Goal: Task Accomplishment & Management: Manage account settings

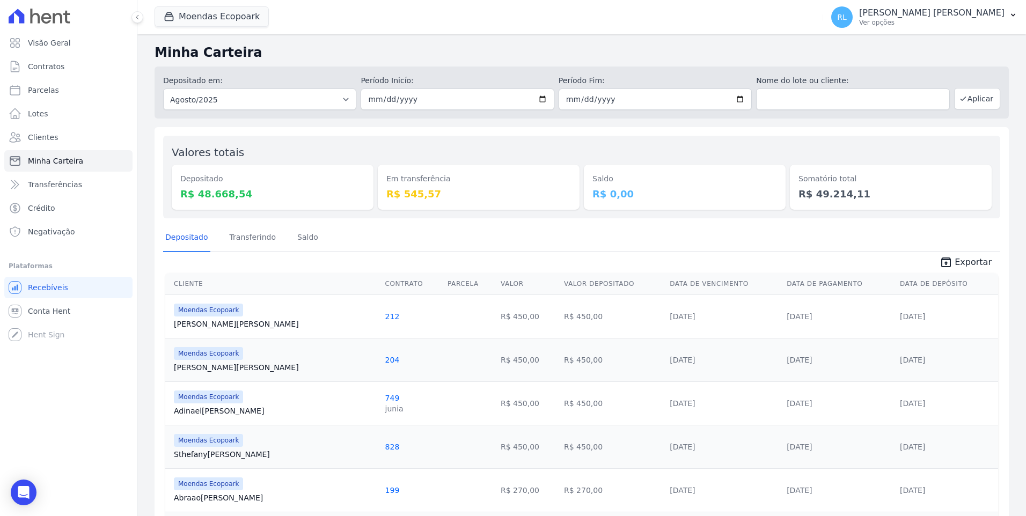
click at [79, 163] on link "Minha Carteira" at bounding box center [68, 160] width 128 height 21
click at [67, 83] on link "Parcelas" at bounding box center [68, 89] width 128 height 21
select select
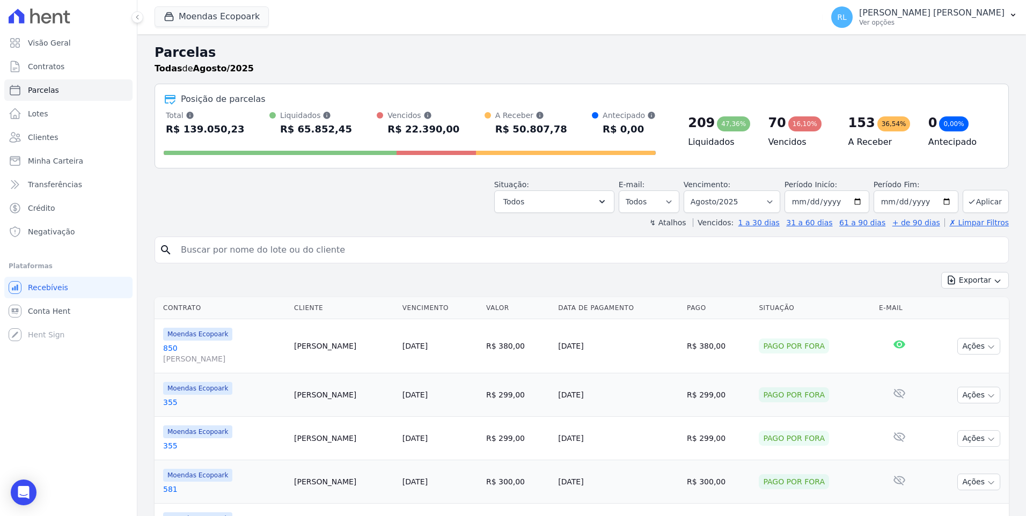
click at [201, 258] on input "search" at bounding box center [588, 249] width 829 height 21
type input "[DEMOGRAPHIC_DATA]"
select select
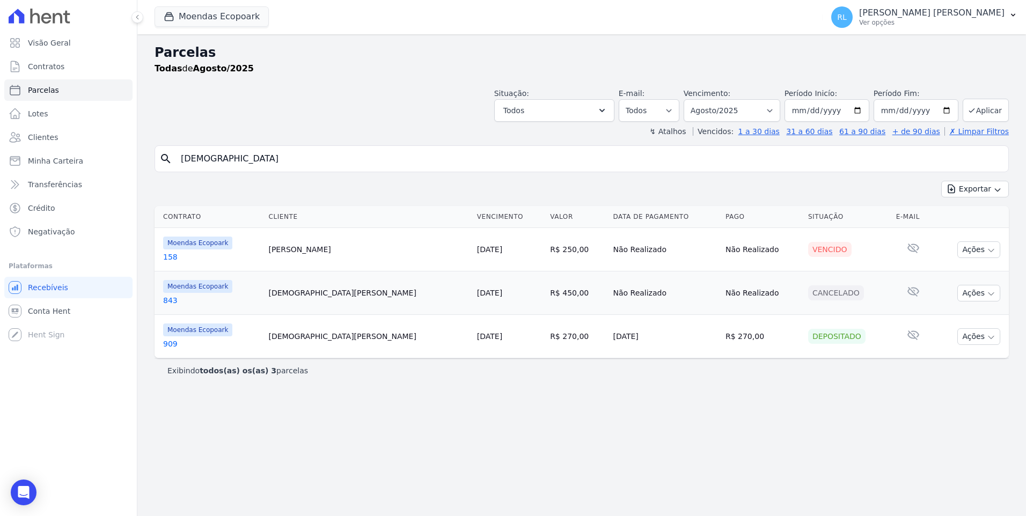
click at [179, 253] on link "158" at bounding box center [211, 257] width 97 height 11
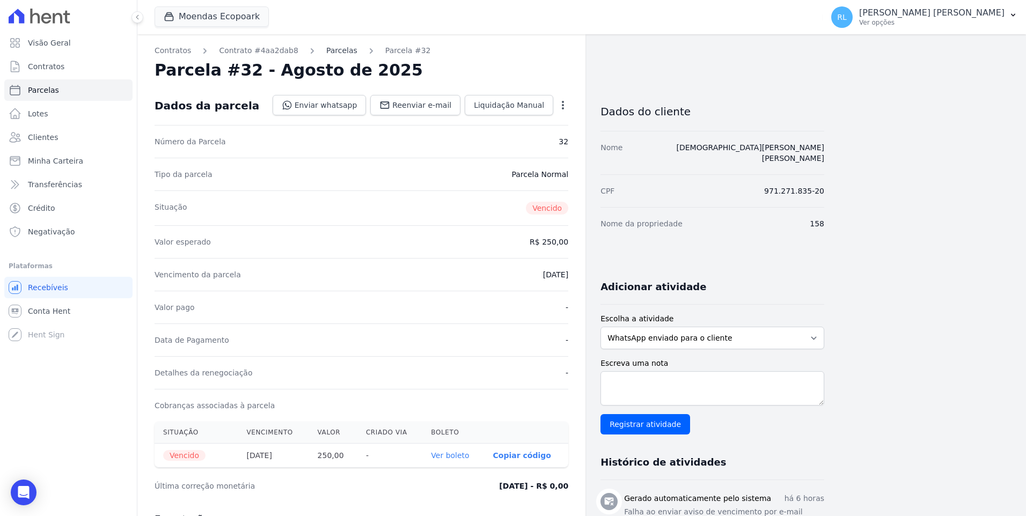
click at [326, 45] on link "Parcelas" at bounding box center [341, 50] width 31 height 11
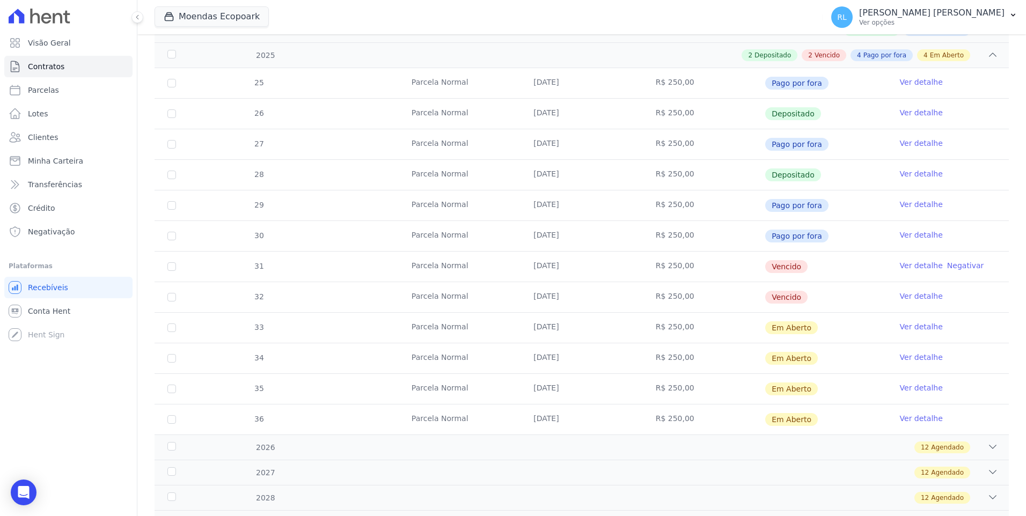
scroll to position [215, 0]
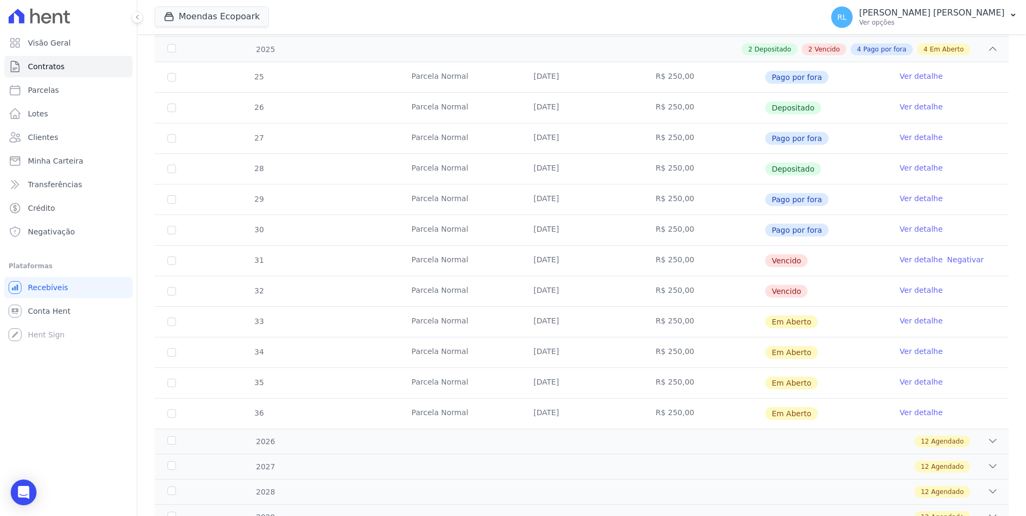
click at [909, 258] on link "Ver detalhe" at bounding box center [920, 259] width 43 height 11
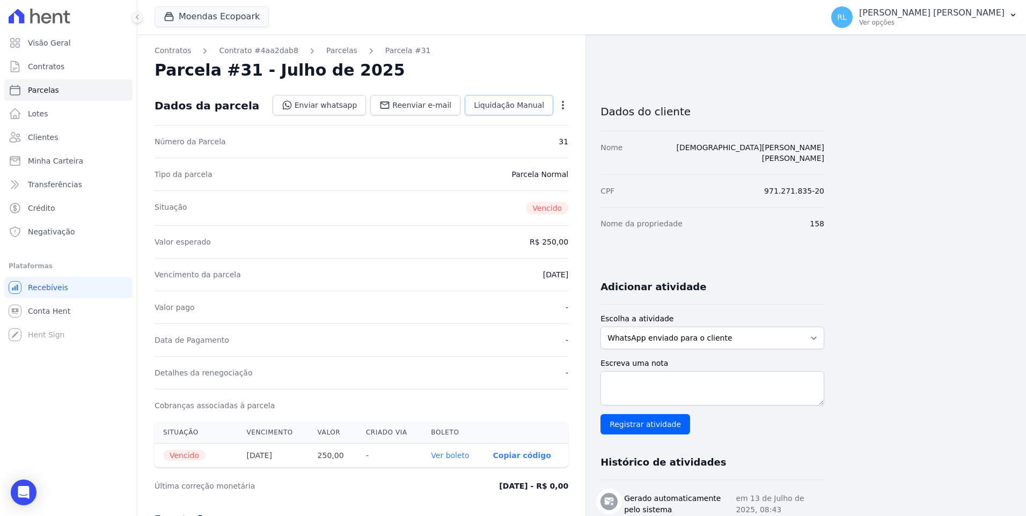
click at [513, 110] on span "Liquidação Manual" at bounding box center [509, 105] width 70 height 11
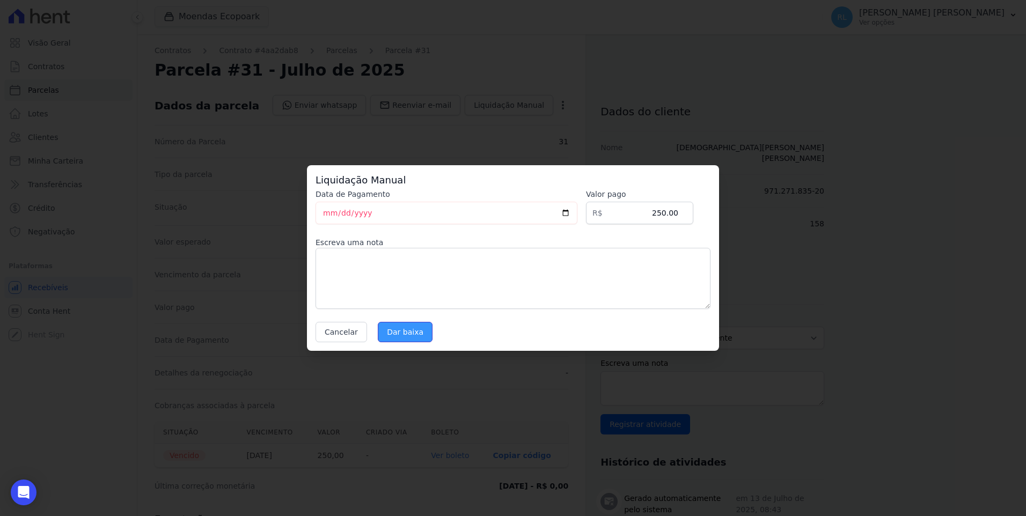
click at [408, 330] on input "Dar baixa" at bounding box center [405, 332] width 55 height 20
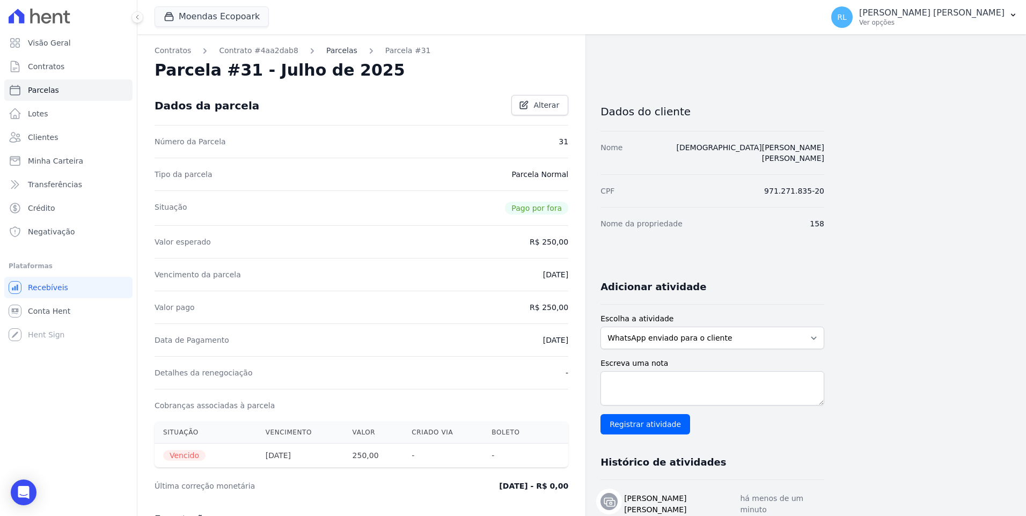
click at [326, 49] on link "Parcelas" at bounding box center [341, 50] width 31 height 11
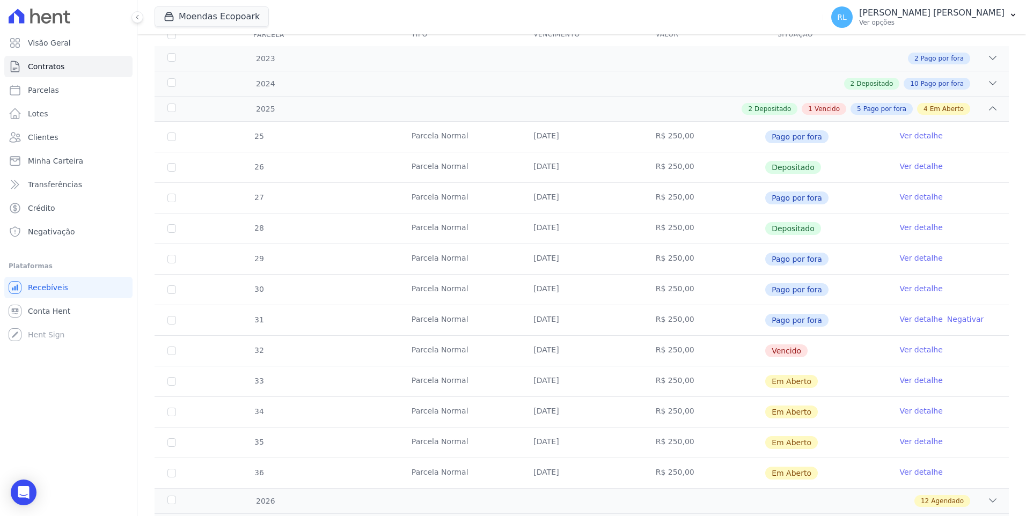
scroll to position [161, 0]
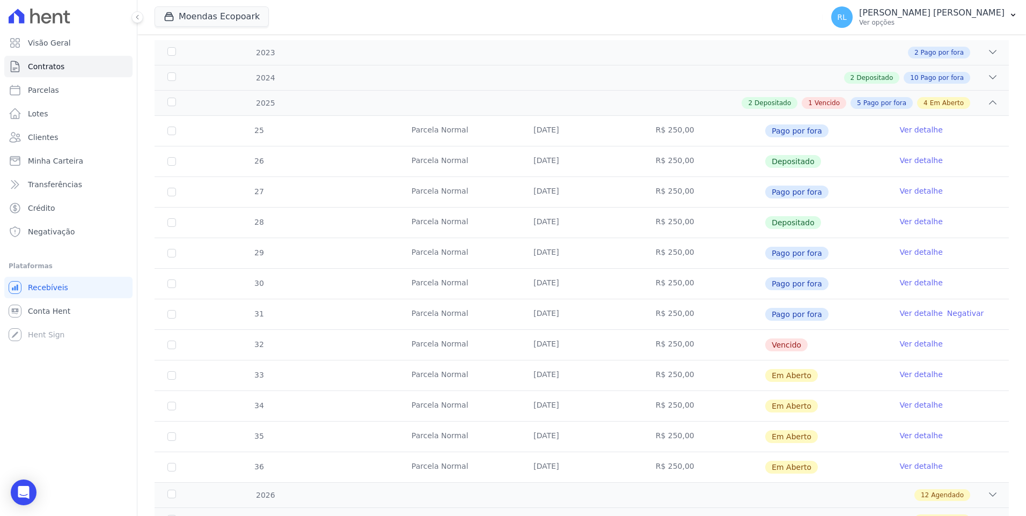
click at [915, 340] on link "Ver detalhe" at bounding box center [920, 343] width 43 height 11
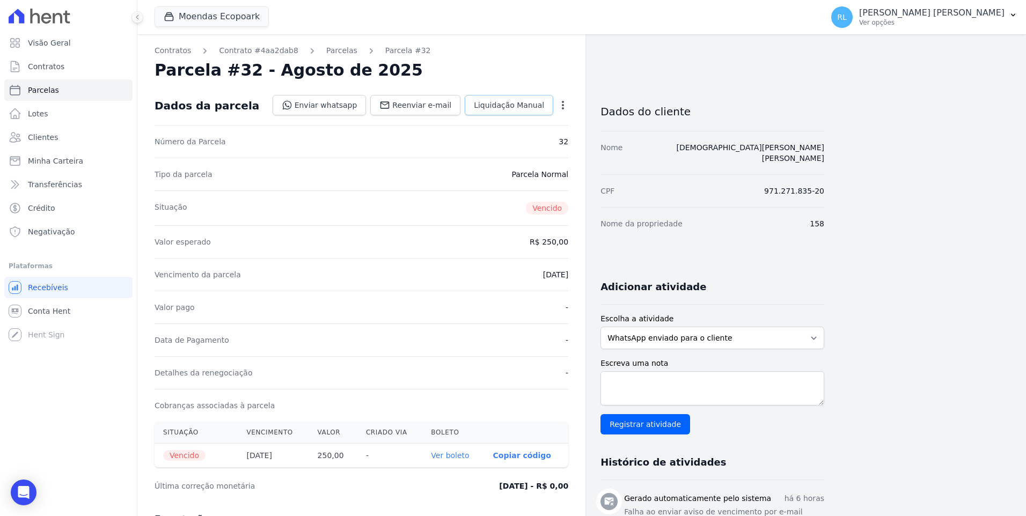
click at [509, 104] on span "Liquidação Manual" at bounding box center [509, 105] width 70 height 11
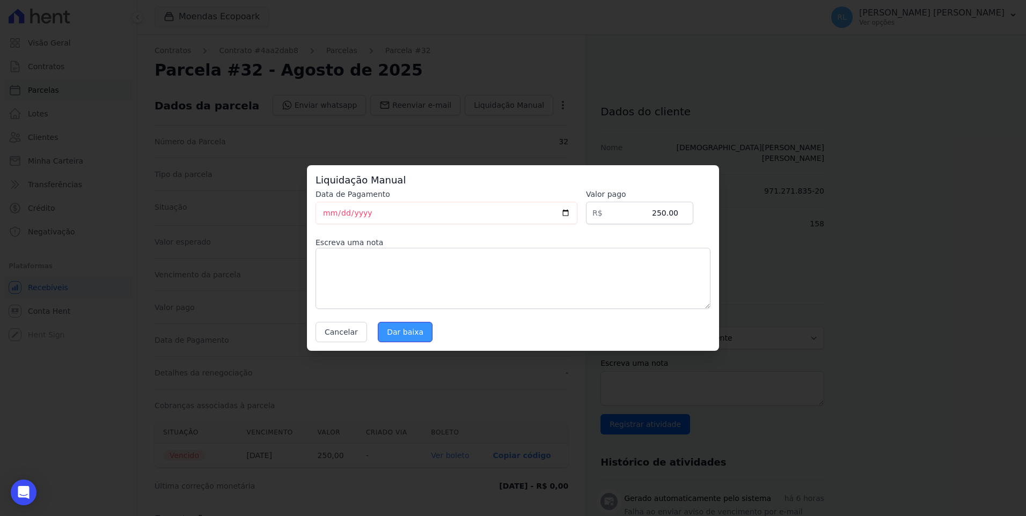
click at [398, 327] on input "Dar baixa" at bounding box center [405, 332] width 55 height 20
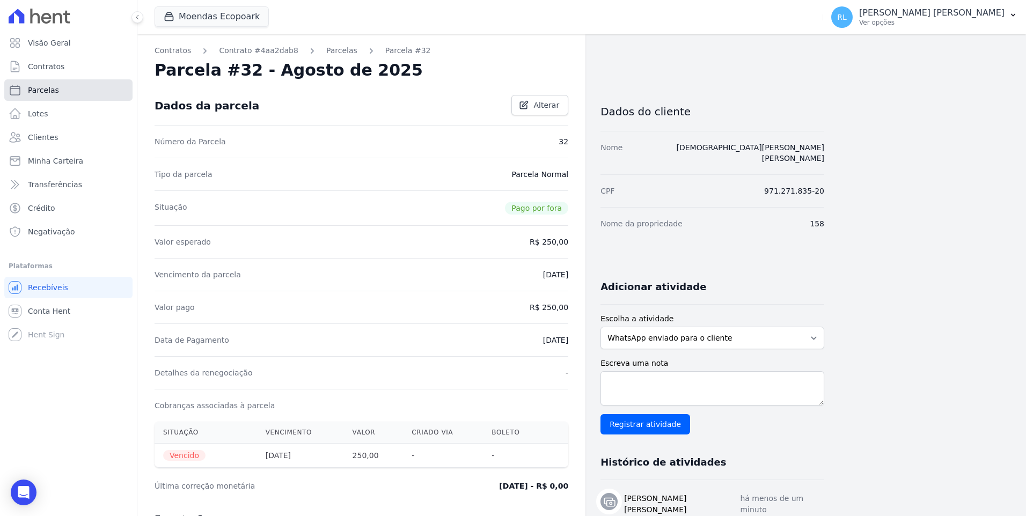
click at [55, 86] on link "Parcelas" at bounding box center [68, 89] width 128 height 21
select select
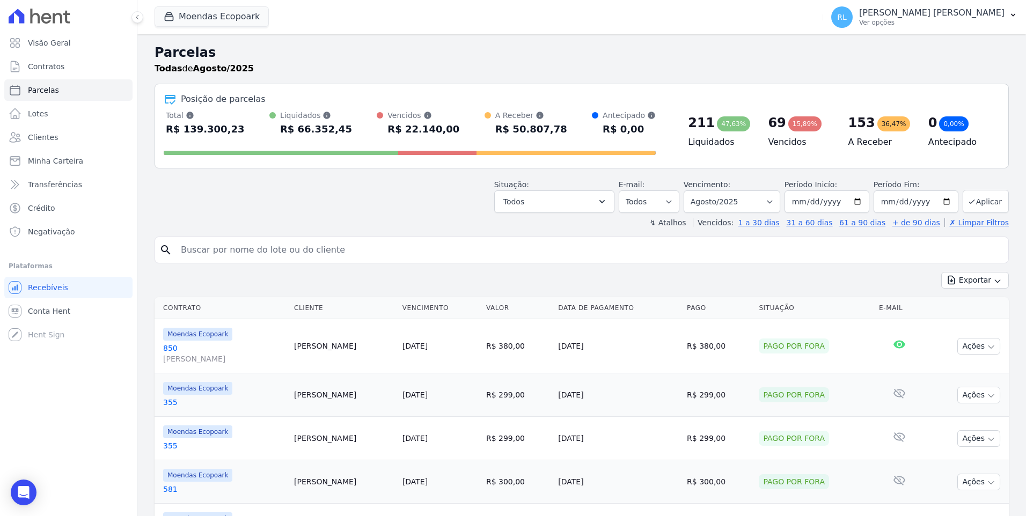
click at [282, 252] on input "search" at bounding box center [588, 249] width 829 height 21
type input "[PERSON_NAME]"
select select
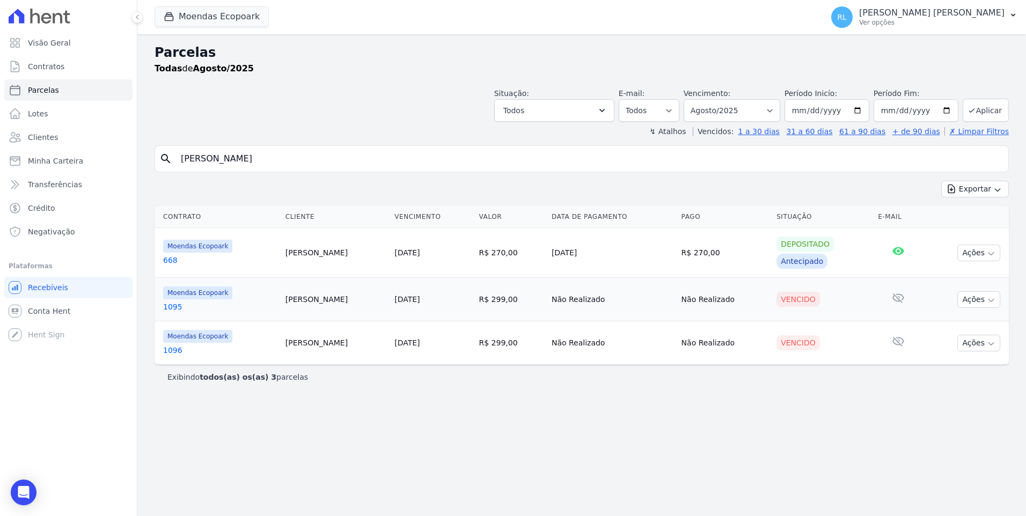
click at [166, 303] on link "1095" at bounding box center [220, 306] width 114 height 11
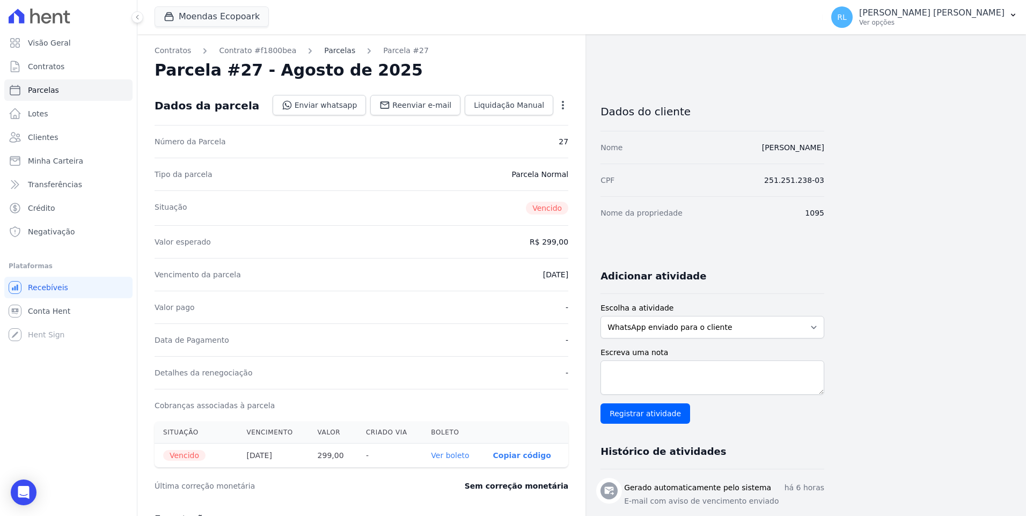
click at [329, 50] on link "Parcelas" at bounding box center [339, 50] width 31 height 11
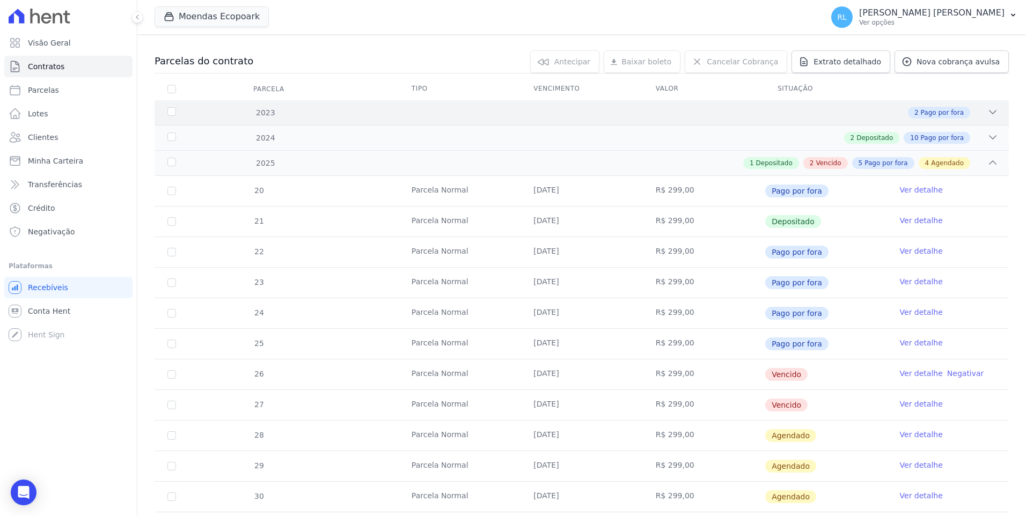
scroll to position [107, 0]
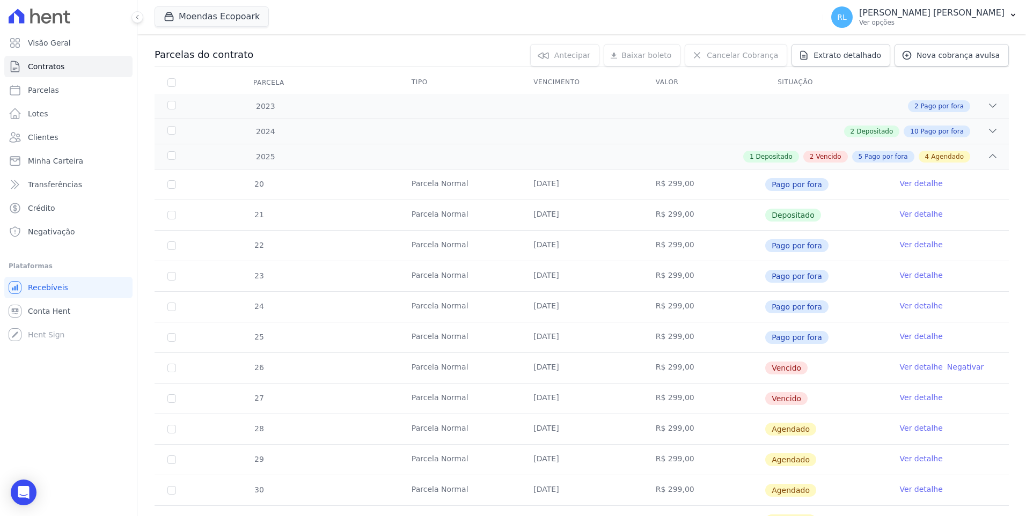
click at [904, 369] on link "Ver detalhe" at bounding box center [920, 367] width 43 height 11
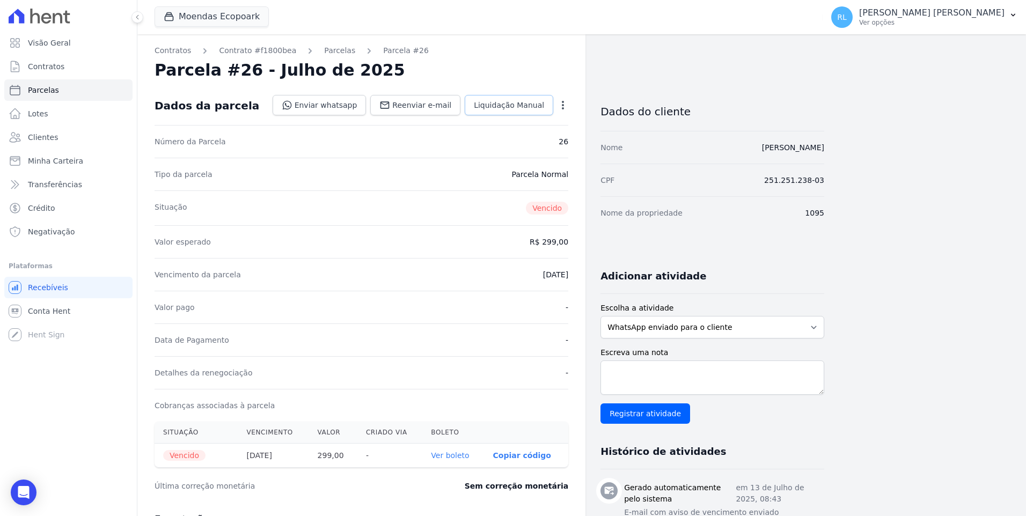
click at [491, 108] on span "Liquidação Manual" at bounding box center [509, 105] width 70 height 11
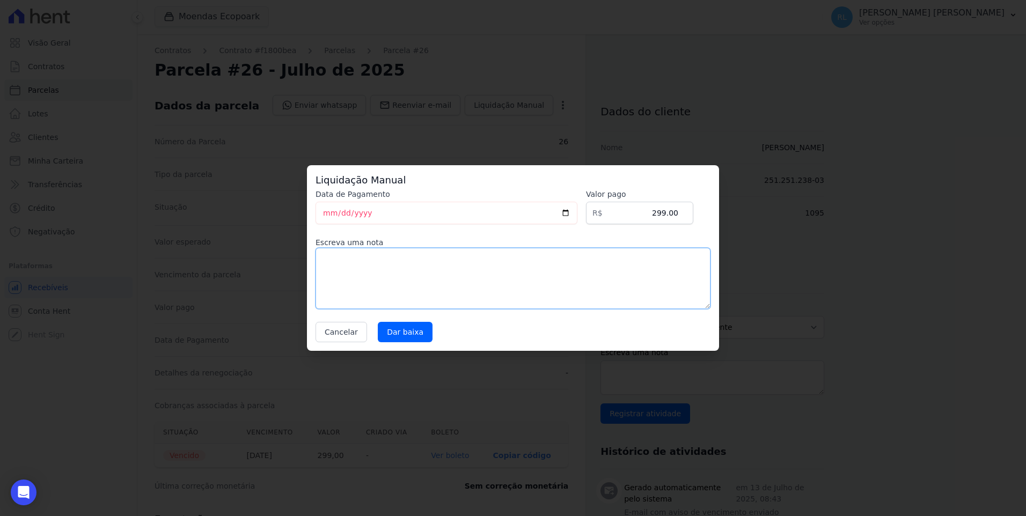
click at [377, 259] on textarea at bounding box center [512, 278] width 395 height 61
type textarea "pix"
click at [398, 334] on input "Dar baixa" at bounding box center [405, 332] width 55 height 20
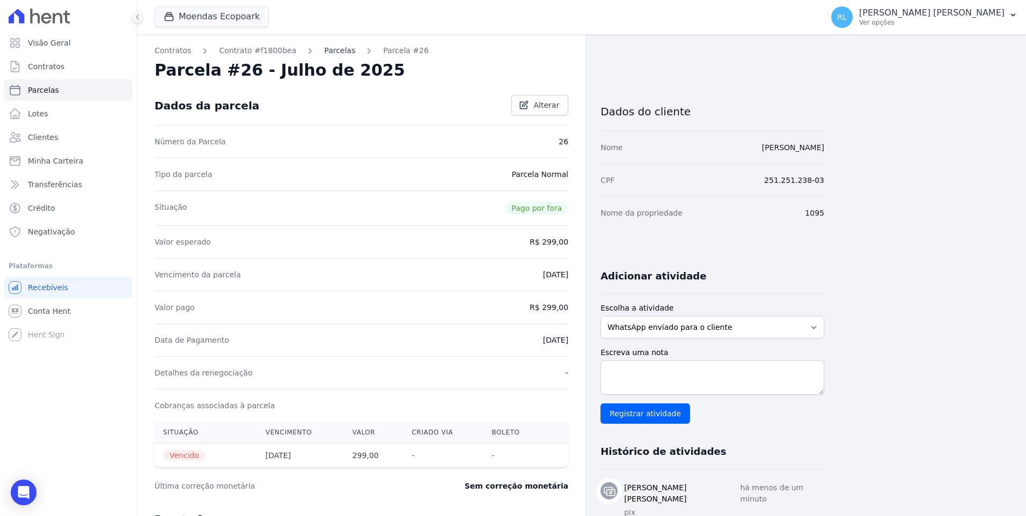
click at [333, 51] on link "Parcelas" at bounding box center [339, 50] width 31 height 11
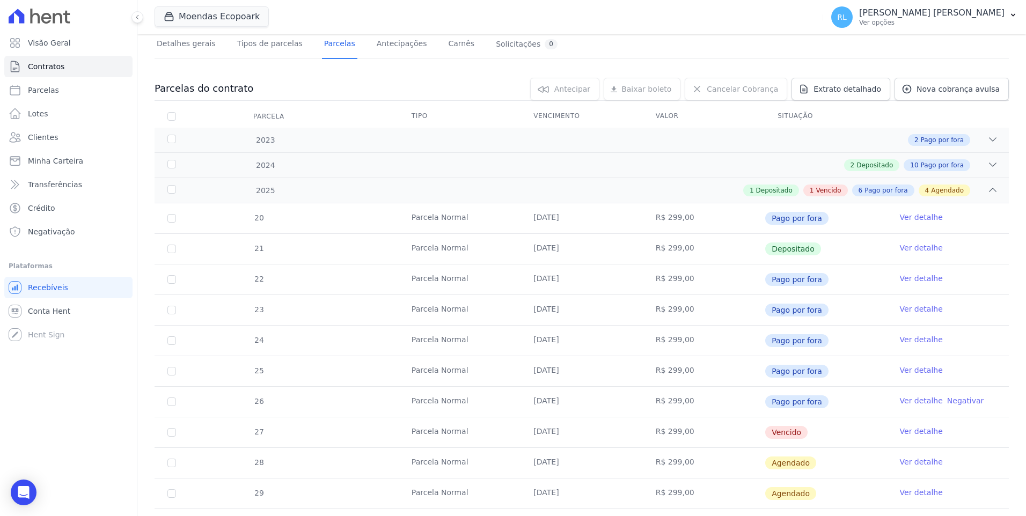
scroll to position [161, 0]
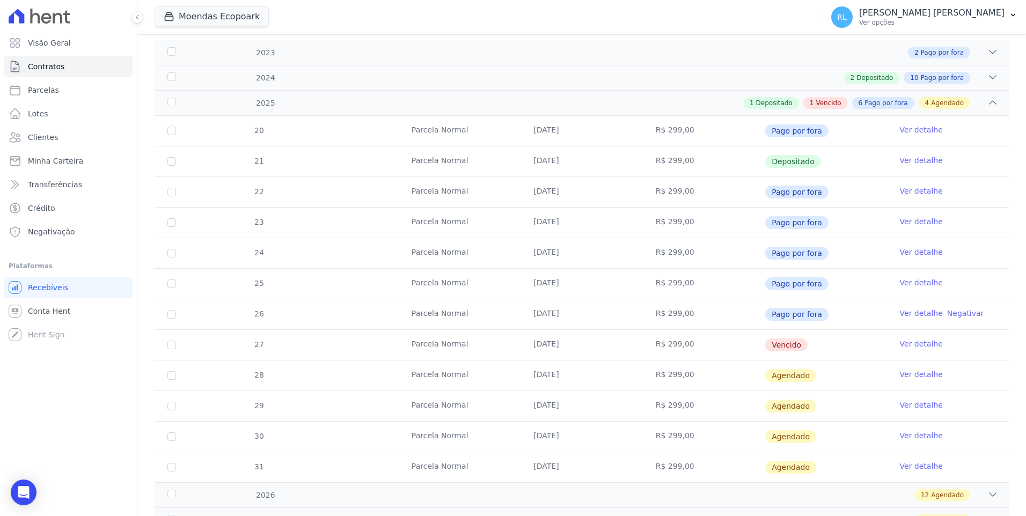
click at [903, 344] on link "Ver detalhe" at bounding box center [920, 343] width 43 height 11
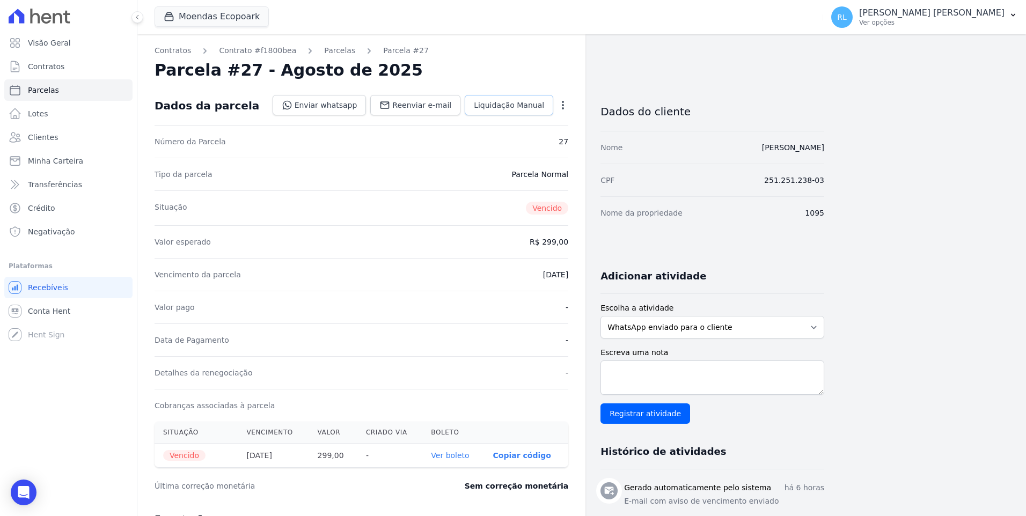
drag, startPoint x: 500, startPoint y: 109, endPoint x: 491, endPoint y: 110, distance: 9.2
click at [500, 109] on span "Liquidação Manual" at bounding box center [509, 105] width 70 height 11
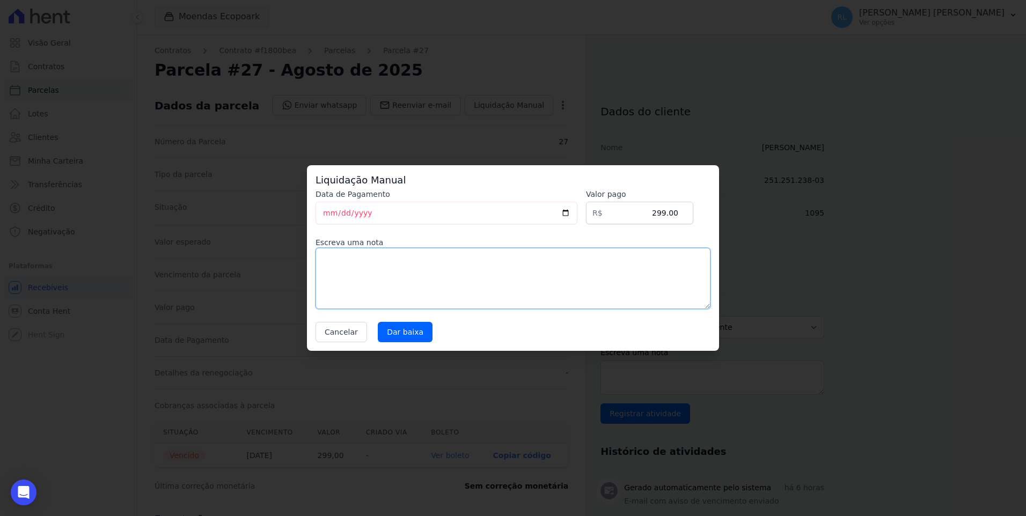
click at [356, 275] on textarea at bounding box center [512, 278] width 395 height 61
type textarea "pix"
click at [415, 335] on input "Dar baixa" at bounding box center [405, 332] width 55 height 20
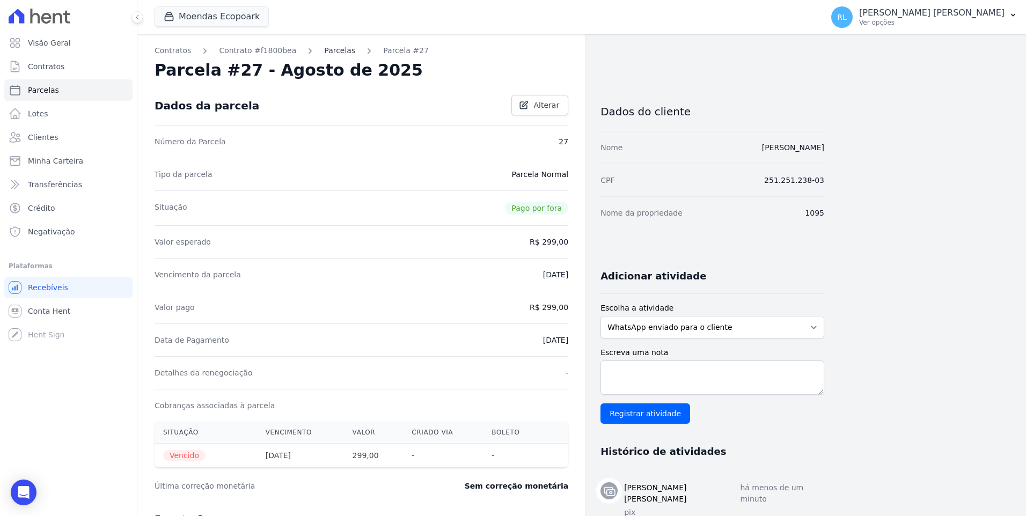
click at [324, 51] on link "Parcelas" at bounding box center [339, 50] width 31 height 11
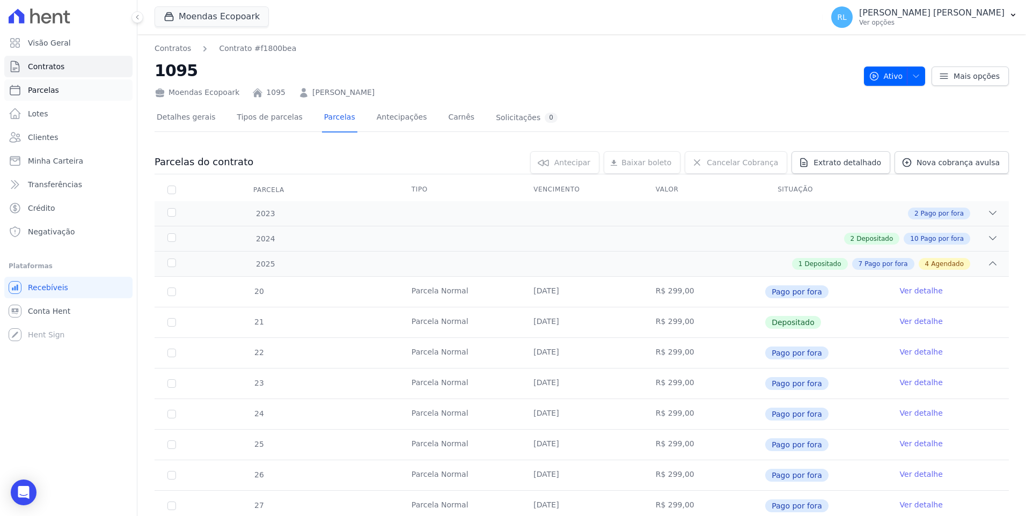
click at [57, 86] on link "Parcelas" at bounding box center [68, 89] width 128 height 21
select select
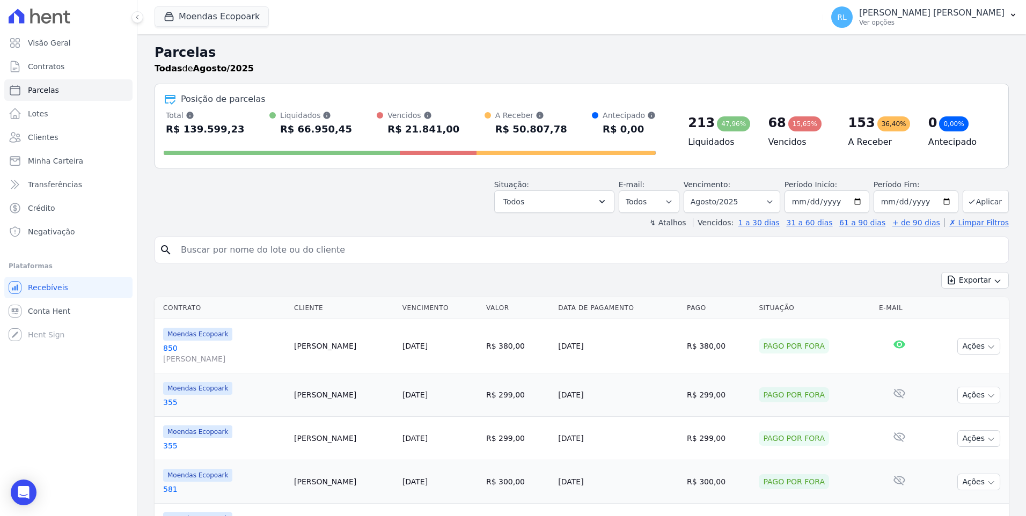
click at [200, 255] on input "search" at bounding box center [588, 249] width 829 height 21
type input "1096"
select select
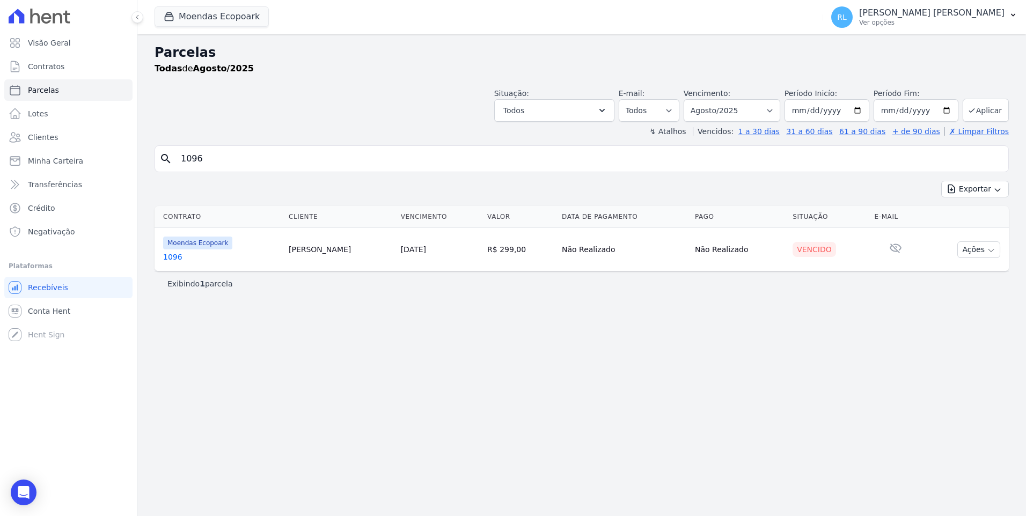
click at [165, 256] on link "1096" at bounding box center [221, 257] width 117 height 11
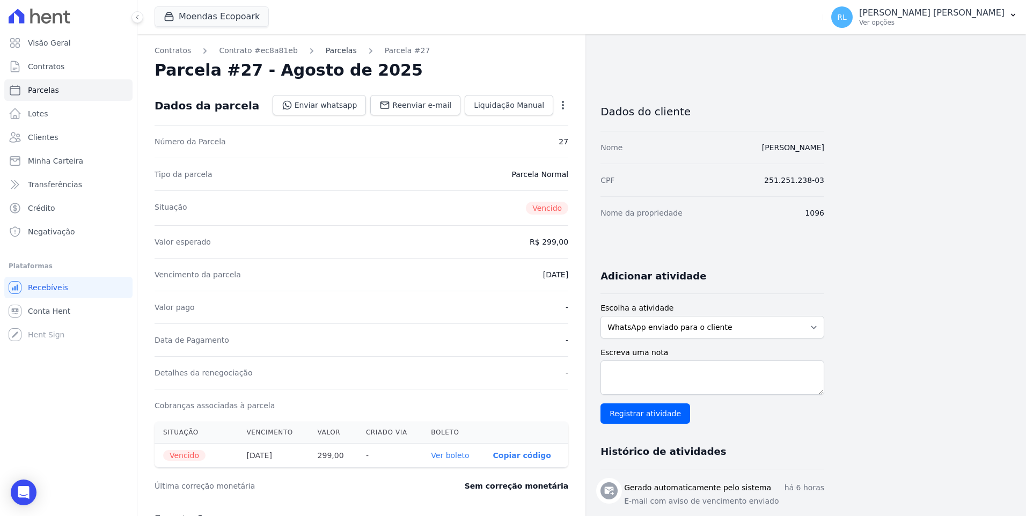
click at [326, 46] on link "Parcelas" at bounding box center [341, 50] width 31 height 11
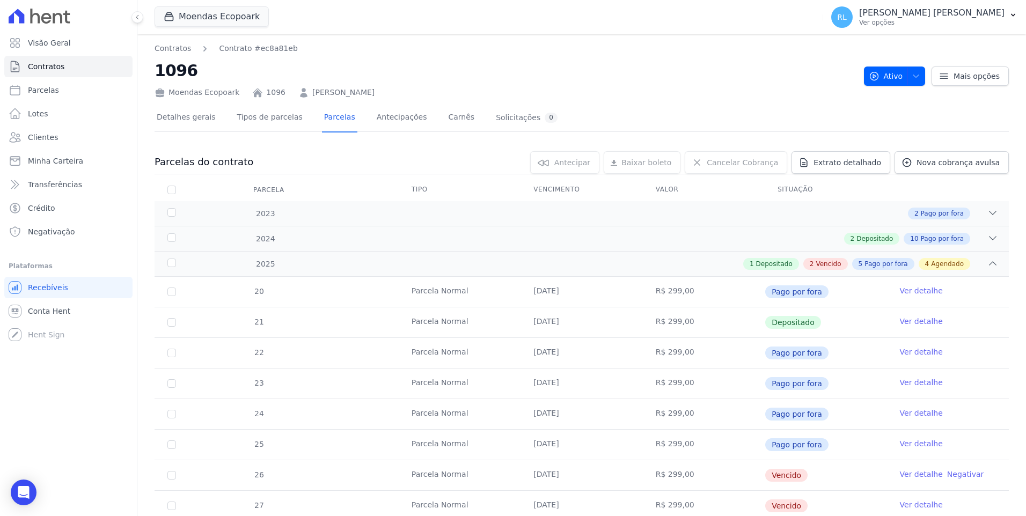
scroll to position [161, 0]
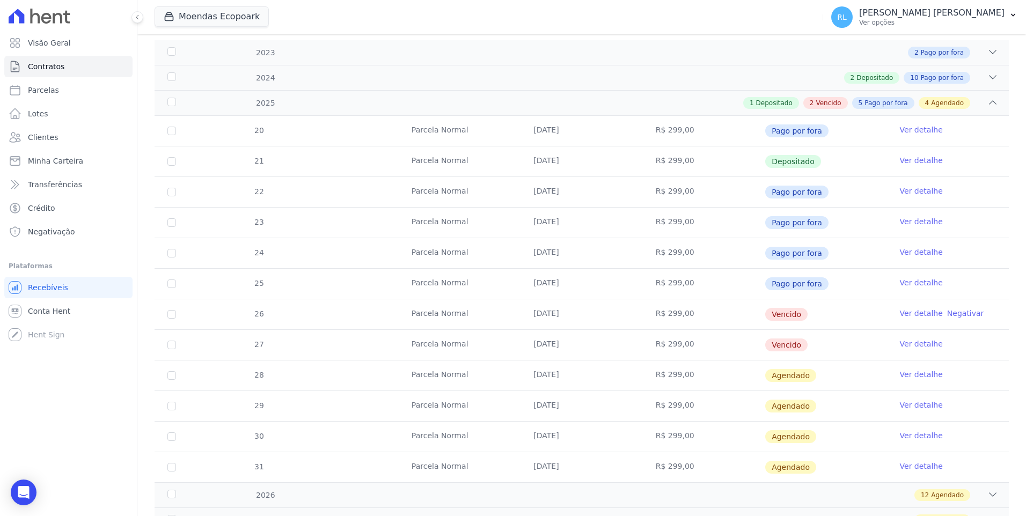
click at [907, 316] on link "Ver detalhe" at bounding box center [920, 313] width 43 height 11
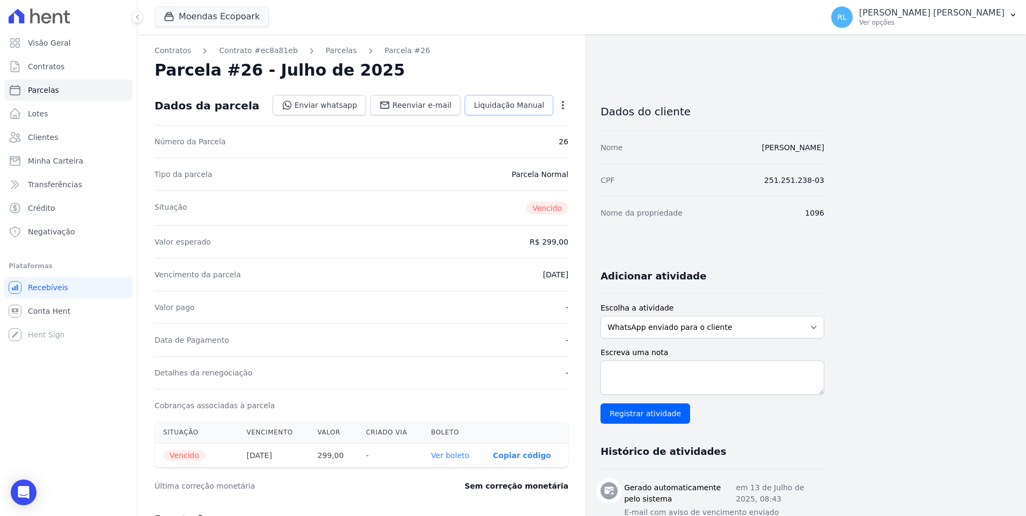
click at [515, 108] on span "Liquidação Manual" at bounding box center [509, 105] width 70 height 11
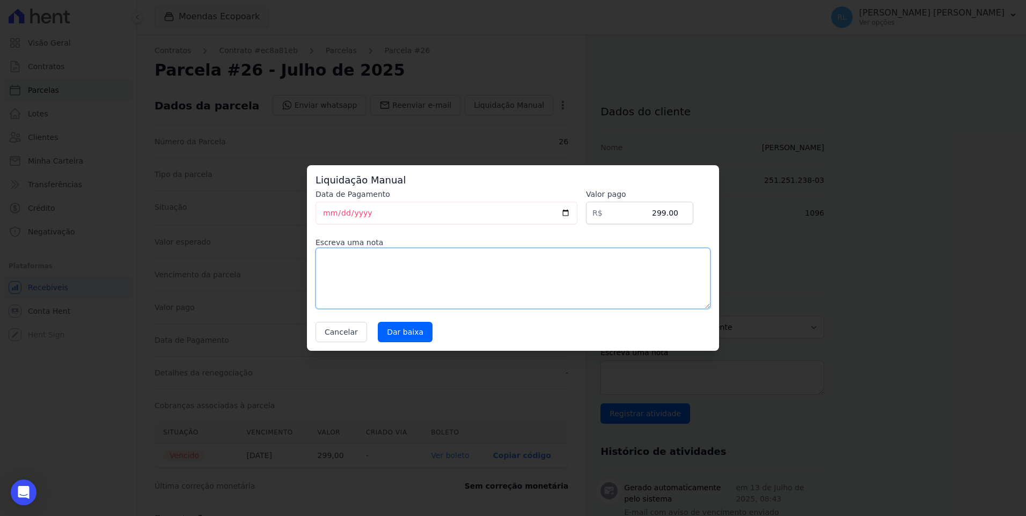
click at [344, 255] on textarea at bounding box center [512, 278] width 395 height 61
type textarea "pix"
click at [388, 330] on input "Dar baixa" at bounding box center [405, 332] width 55 height 20
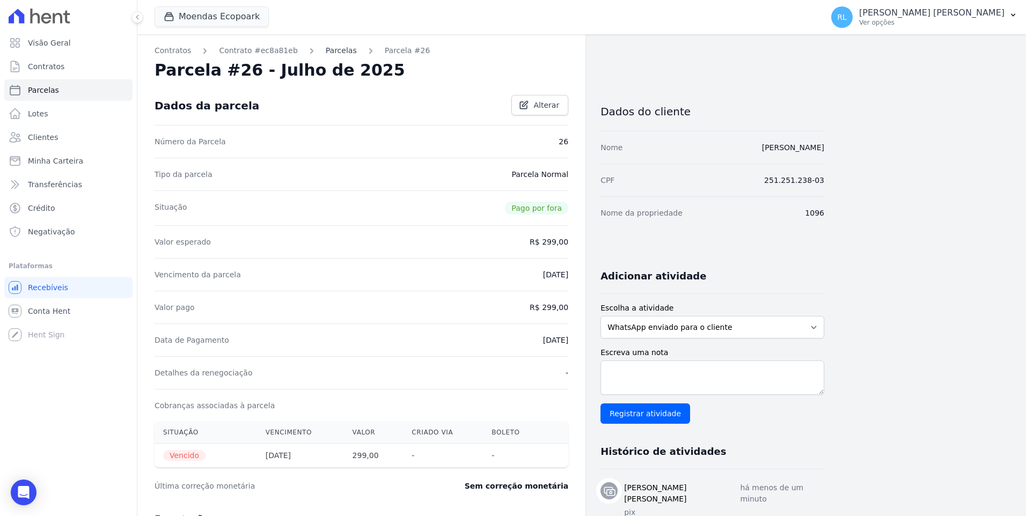
click at [326, 50] on link "Parcelas" at bounding box center [341, 50] width 31 height 11
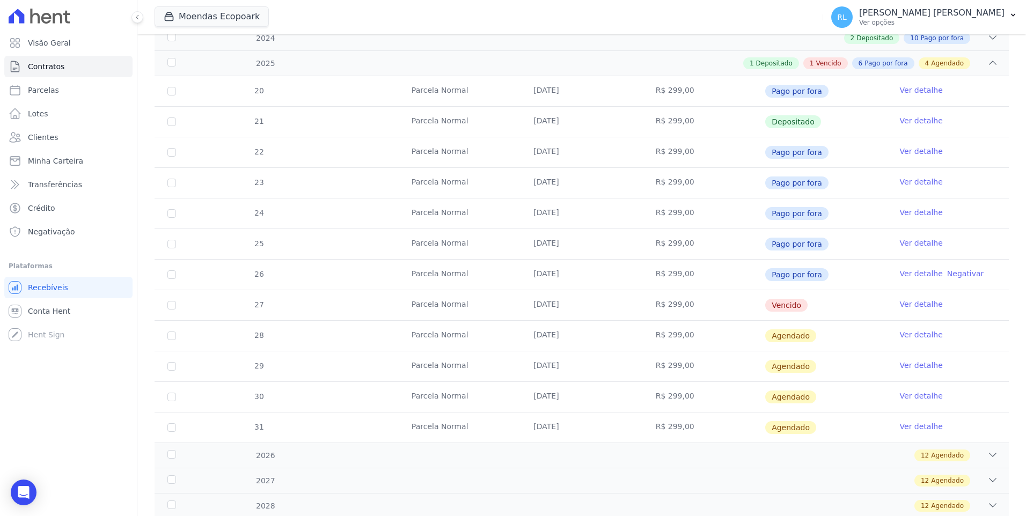
scroll to position [215, 0]
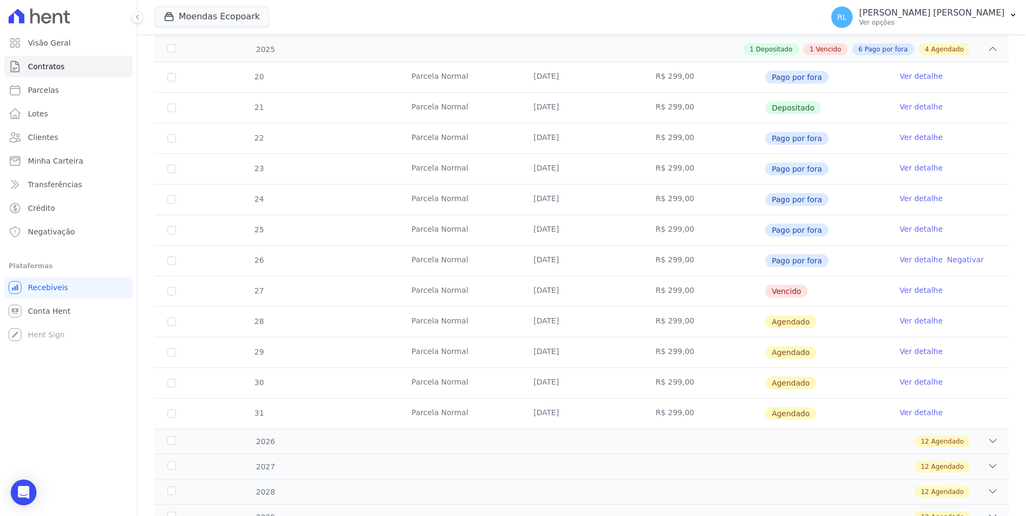
click at [910, 283] on td "Ver detalhe" at bounding box center [948, 291] width 122 height 30
click at [908, 289] on link "Ver detalhe" at bounding box center [920, 290] width 43 height 11
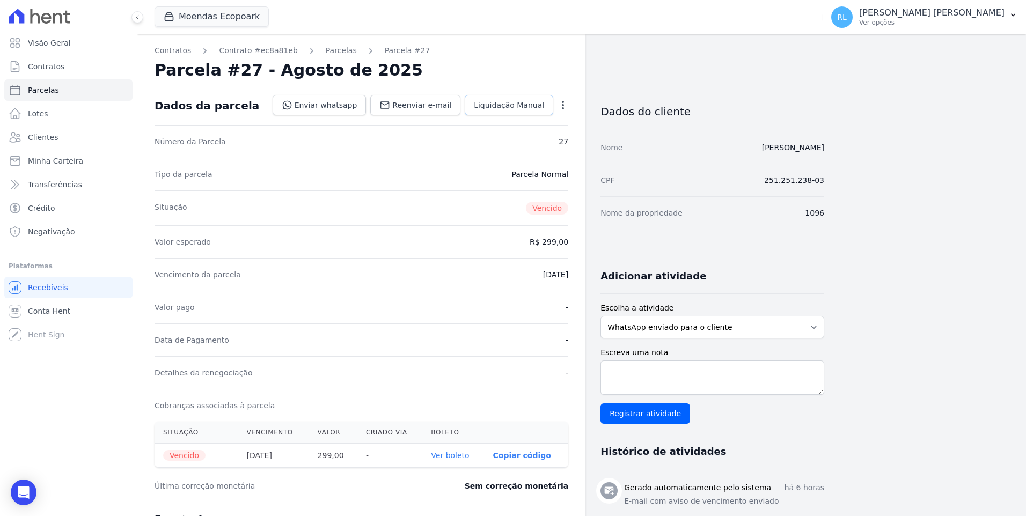
click at [517, 105] on span "Liquidação Manual" at bounding box center [509, 105] width 70 height 11
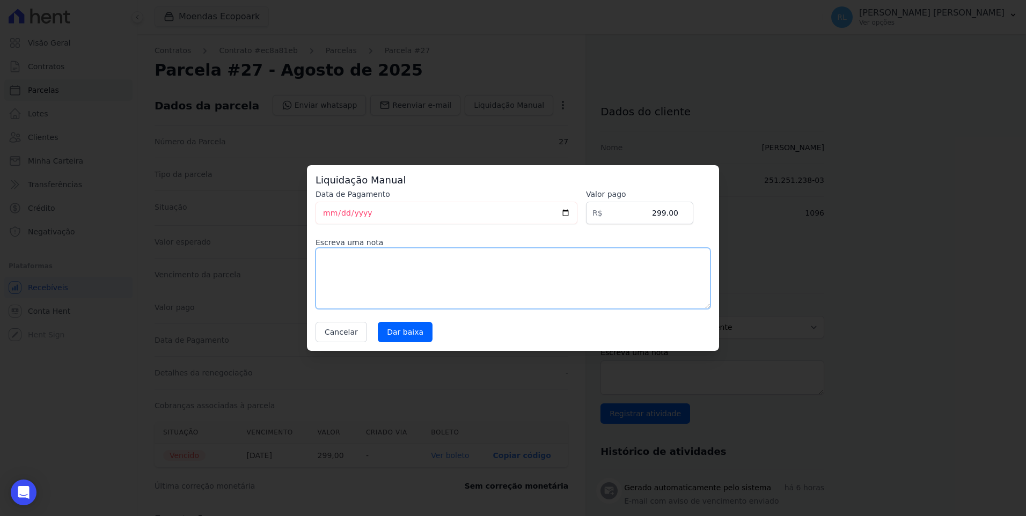
click at [433, 276] on textarea at bounding box center [512, 278] width 395 height 61
type textarea "pix"
click at [410, 330] on input "Dar baixa" at bounding box center [405, 332] width 55 height 20
